Goal: Task Accomplishment & Management: Complete application form

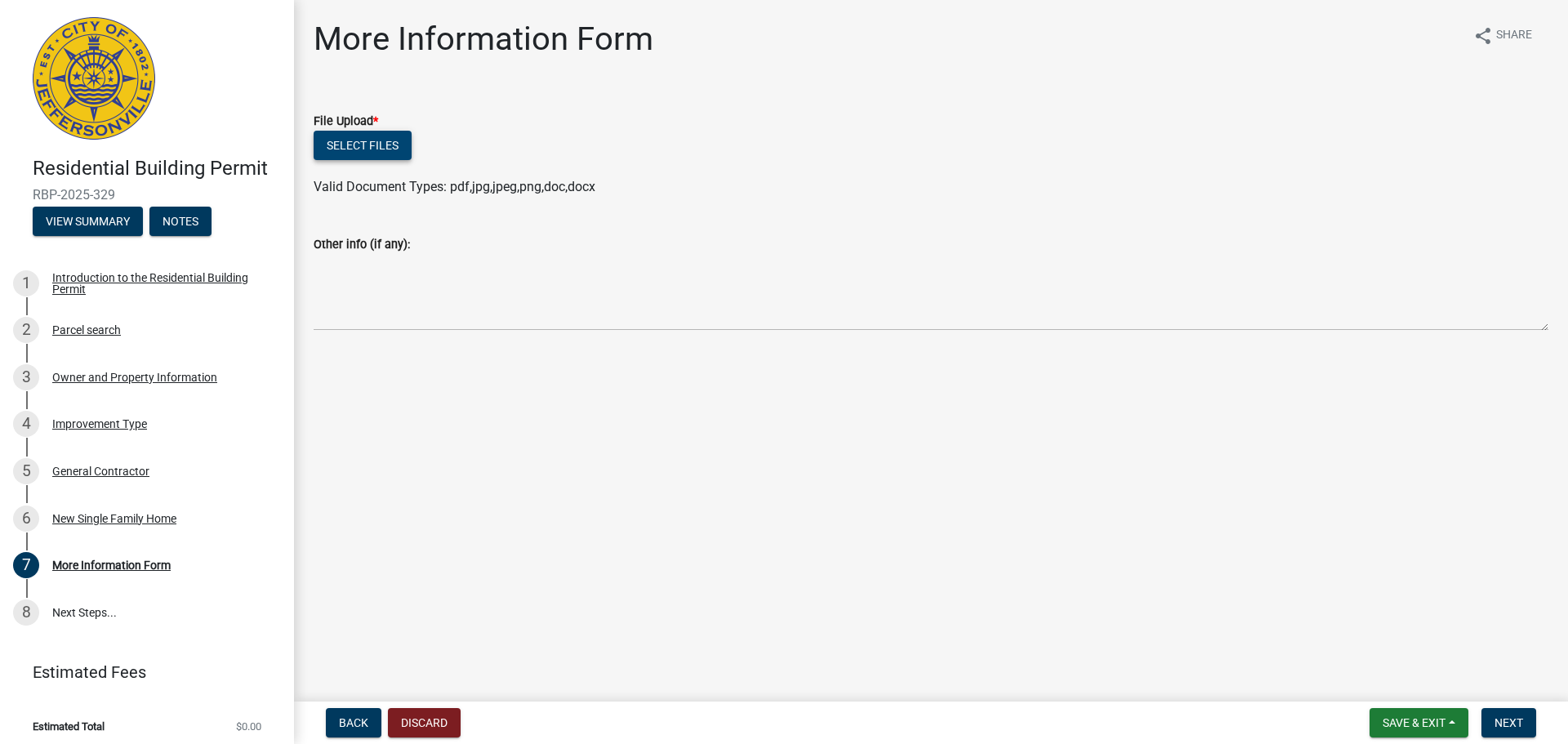
click at [374, 148] on button "Select files" at bounding box center [362, 145] width 98 height 29
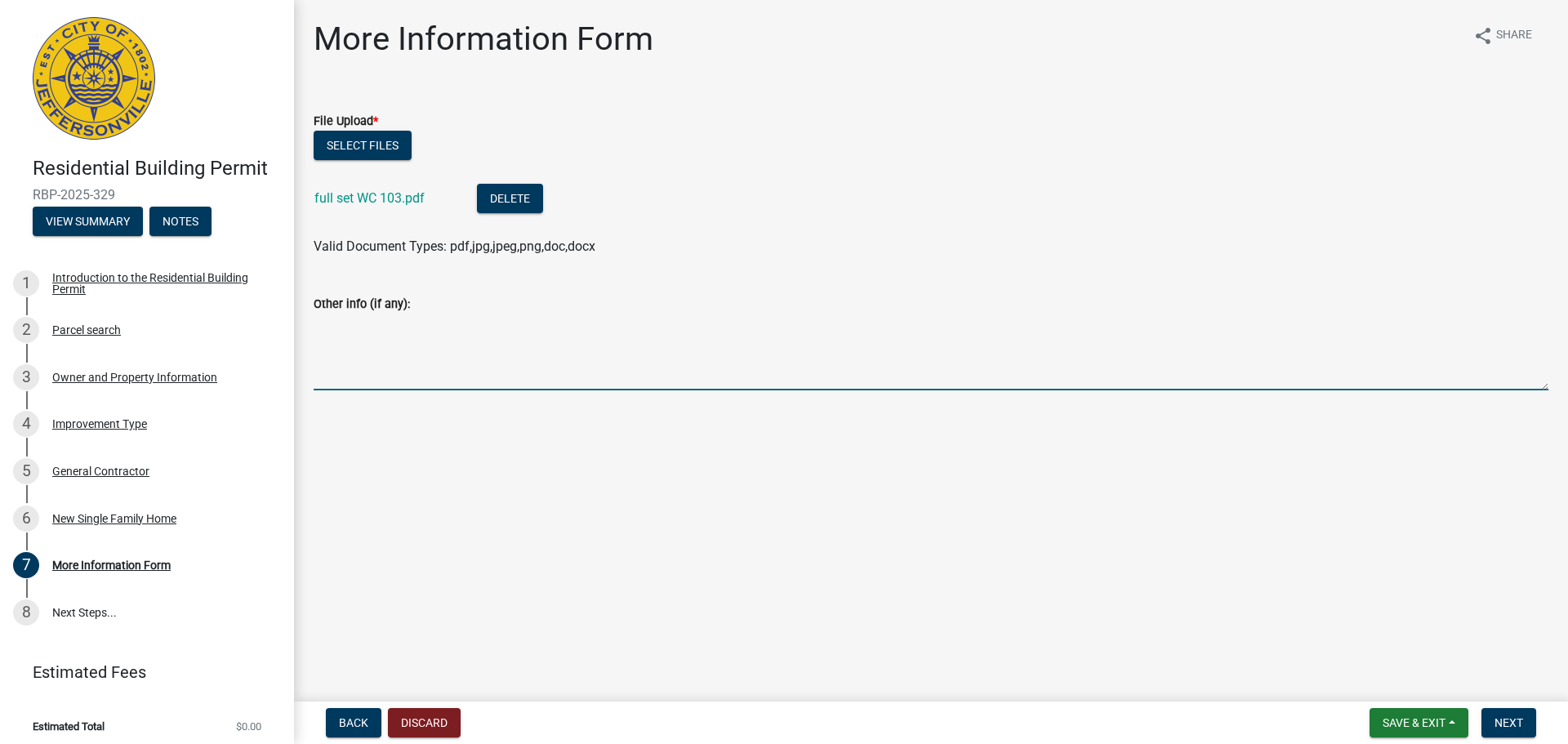
click at [374, 349] on textarea "Other info (if any):" at bounding box center [931, 351] width 1235 height 77
type textarea "D"
type textarea "Sorry about that!"
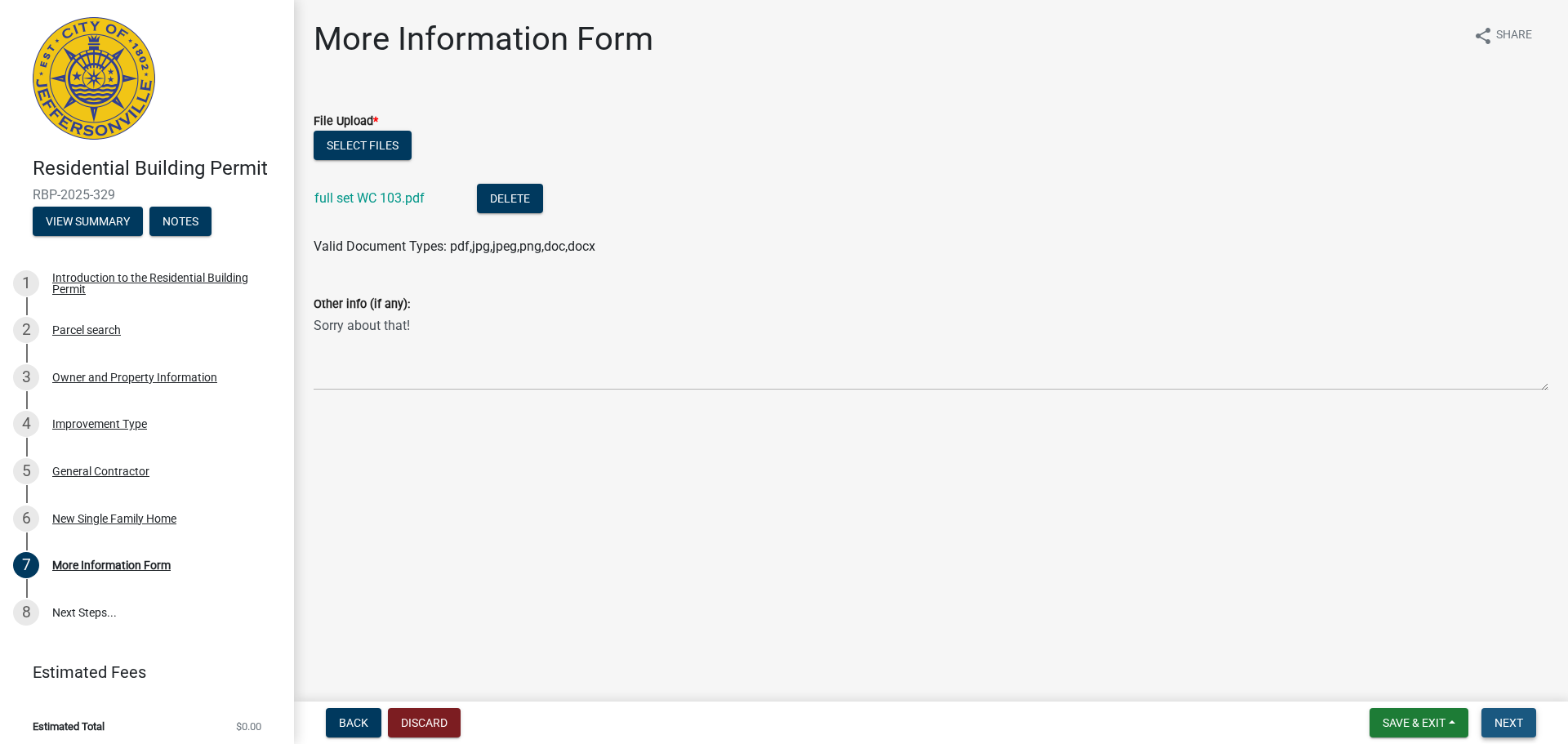
click at [1493, 716] on button "Next" at bounding box center [1509, 722] width 55 height 29
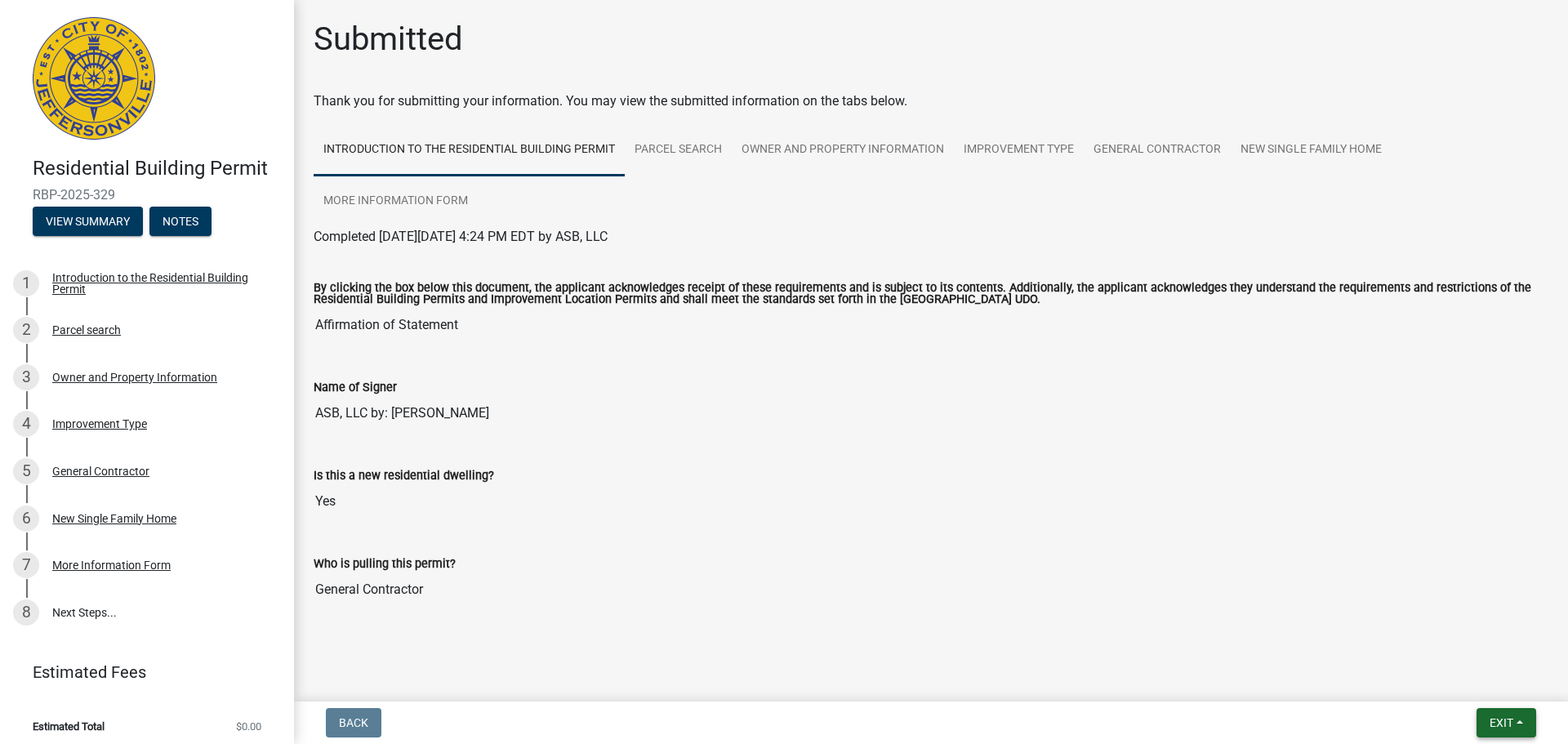
click at [1509, 723] on span "Exit" at bounding box center [1501, 722] width 24 height 13
click at [1484, 695] on button "Save & Exit" at bounding box center [1470, 679] width 131 height 39
